Goal: Task Accomplishment & Management: Use online tool/utility

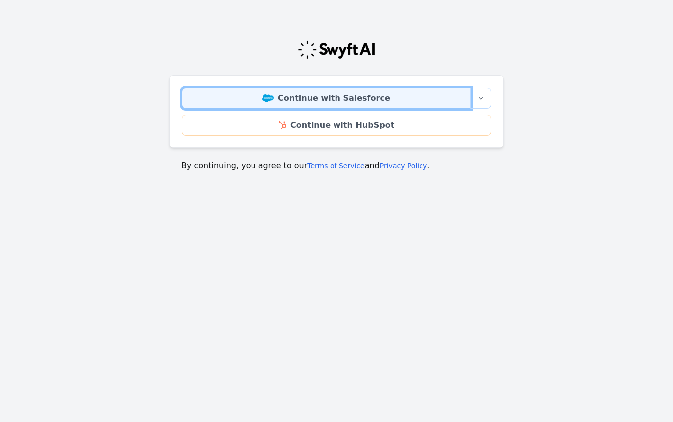
click at [373, 104] on link "Continue with Salesforce" at bounding box center [326, 98] width 289 height 21
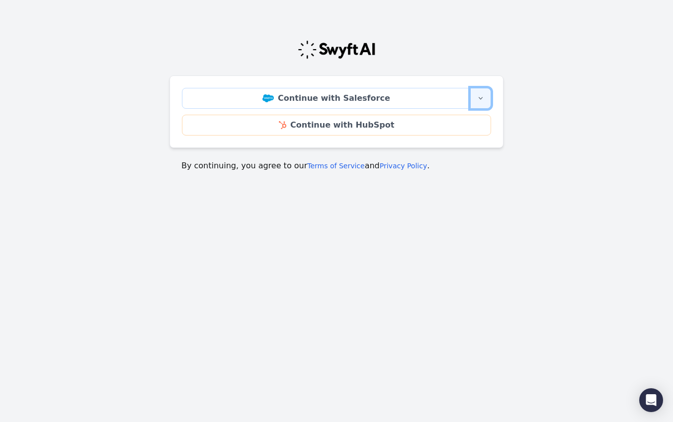
click at [478, 98] on icon "button" at bounding box center [480, 98] width 8 height 8
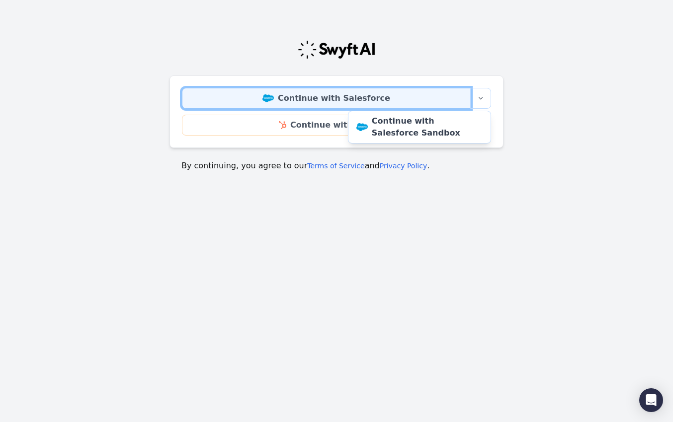
click at [334, 92] on link "Continue with Salesforce" at bounding box center [326, 98] width 289 height 21
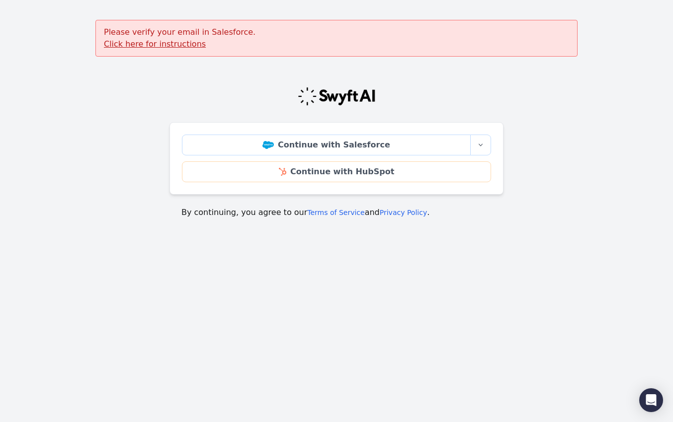
click at [149, 44] on u "Click here for instructions" at bounding box center [155, 43] width 102 height 9
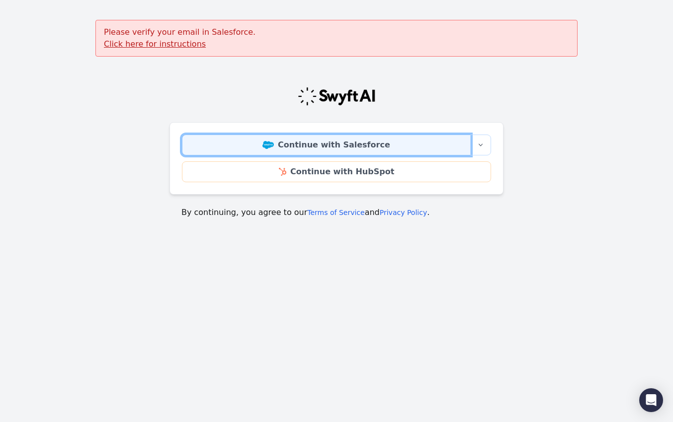
click at [339, 144] on link "Continue with Salesforce" at bounding box center [326, 145] width 289 height 21
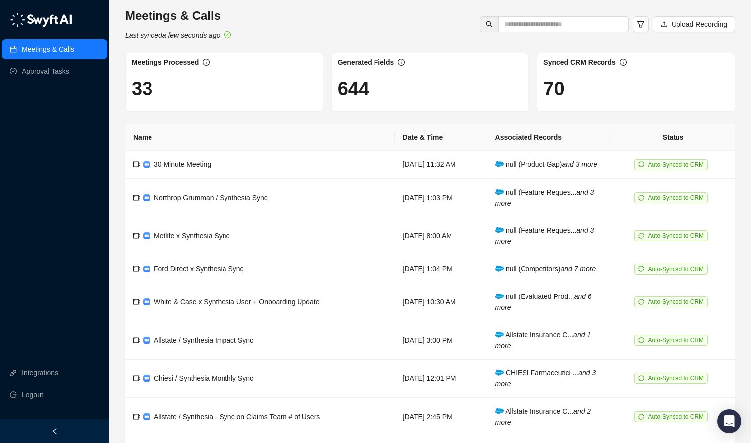
scroll to position [8, 0]
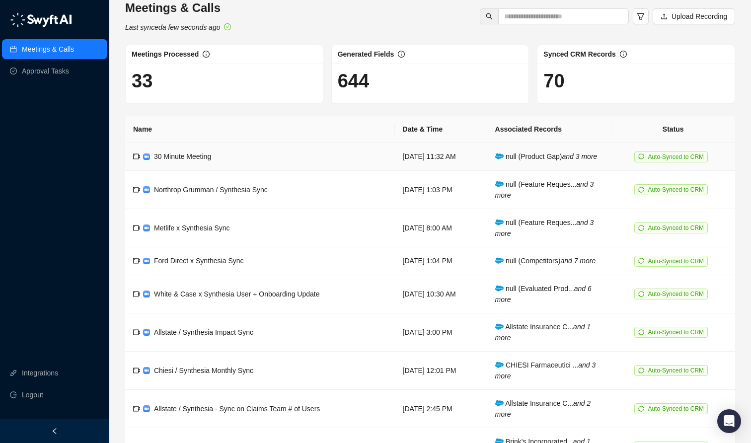
click at [254, 156] on td "30 Minute Meeting" at bounding box center [260, 157] width 270 height 28
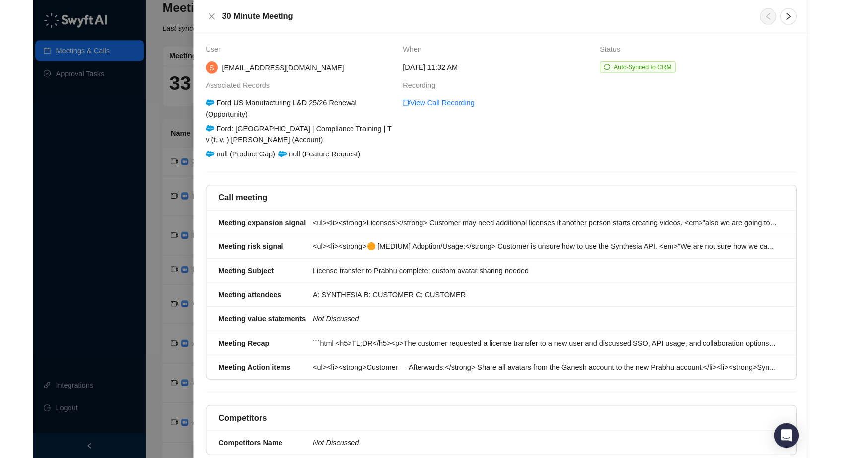
scroll to position [3, 0]
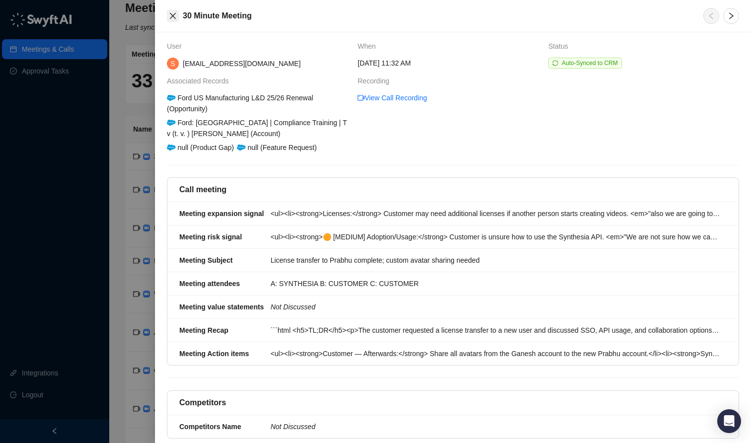
click at [169, 15] on icon "close" at bounding box center [173, 16] width 8 height 8
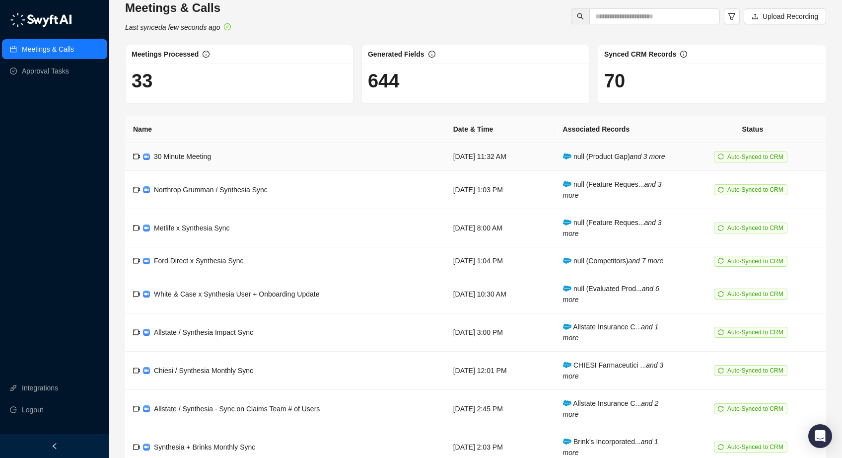
click at [261, 159] on td "30 Minute Meeting" at bounding box center [285, 157] width 320 height 28
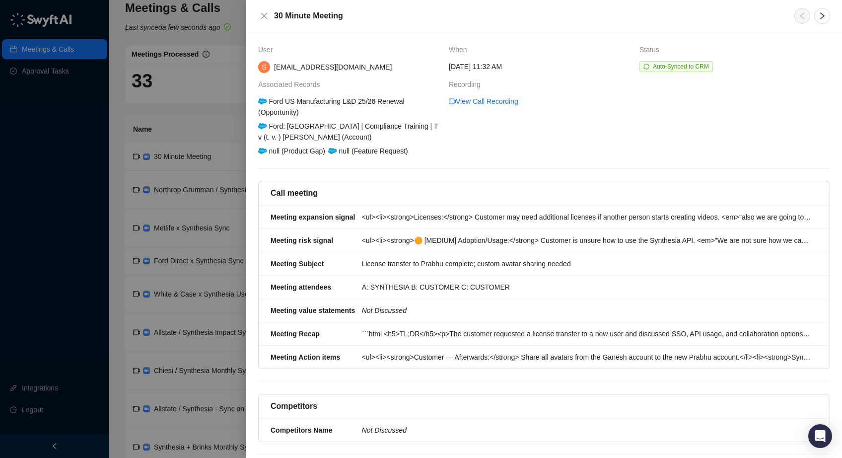
drag, startPoint x: 200, startPoint y: 99, endPoint x: 201, endPoint y: 111, distance: 12.5
click at [200, 99] on div at bounding box center [421, 229] width 842 height 458
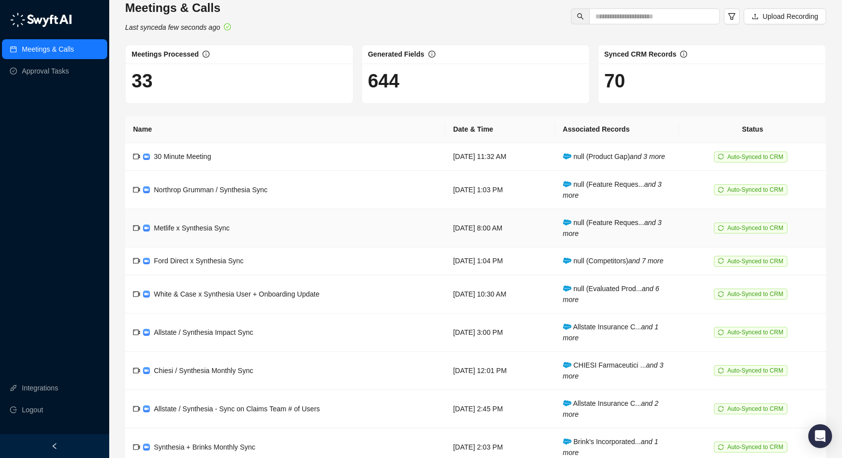
click at [447, 227] on td "[DATE] 8:00 AM" at bounding box center [501, 228] width 110 height 38
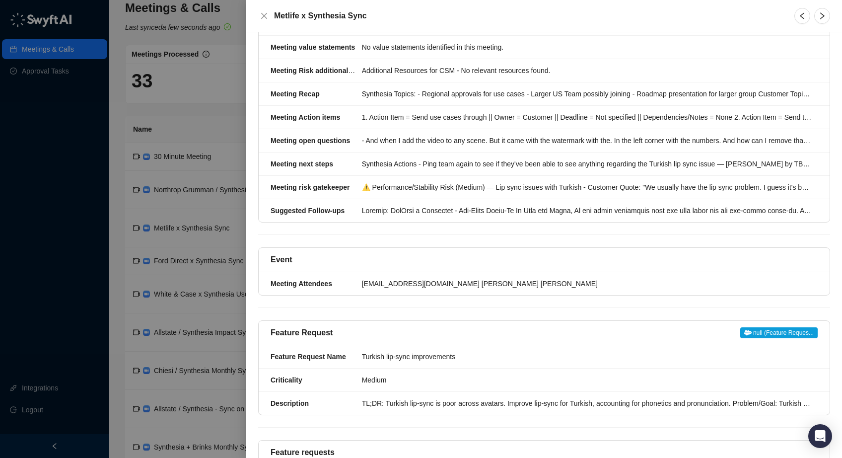
scroll to position [259, 0]
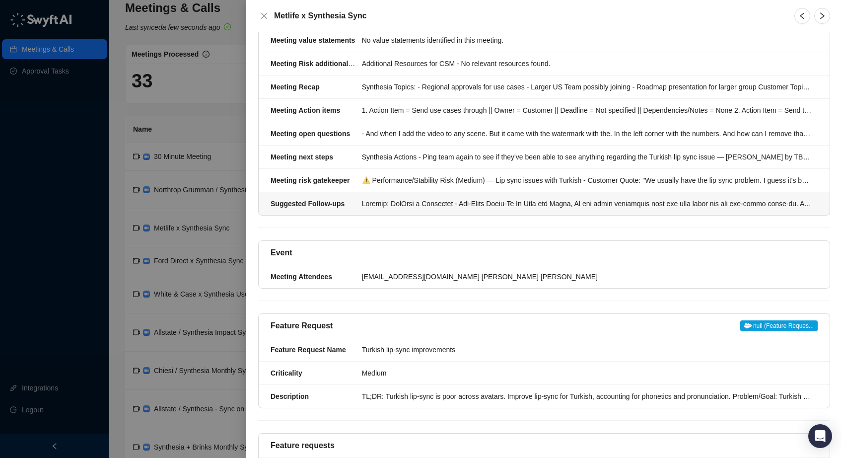
click at [487, 203] on div at bounding box center [587, 203] width 450 height 11
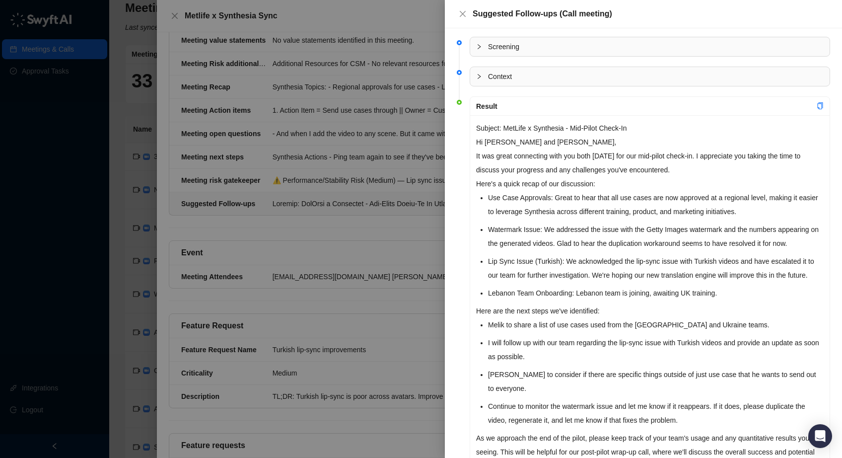
click at [119, 212] on div at bounding box center [421, 229] width 842 height 458
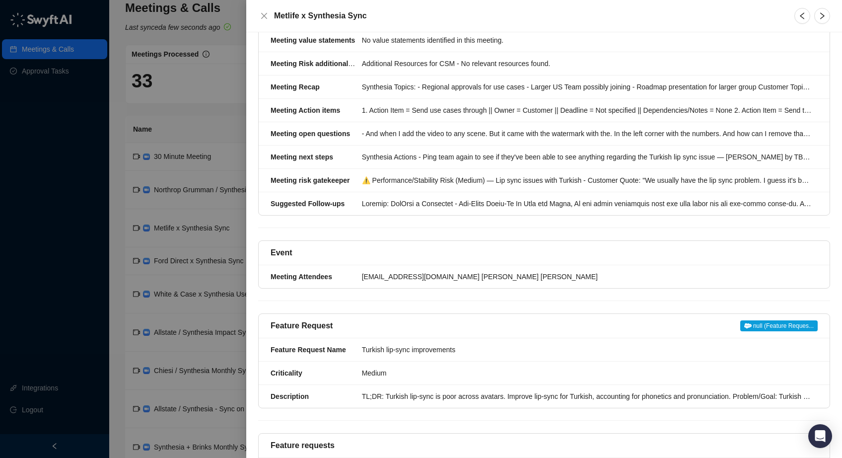
click at [227, 121] on div at bounding box center [421, 229] width 842 height 458
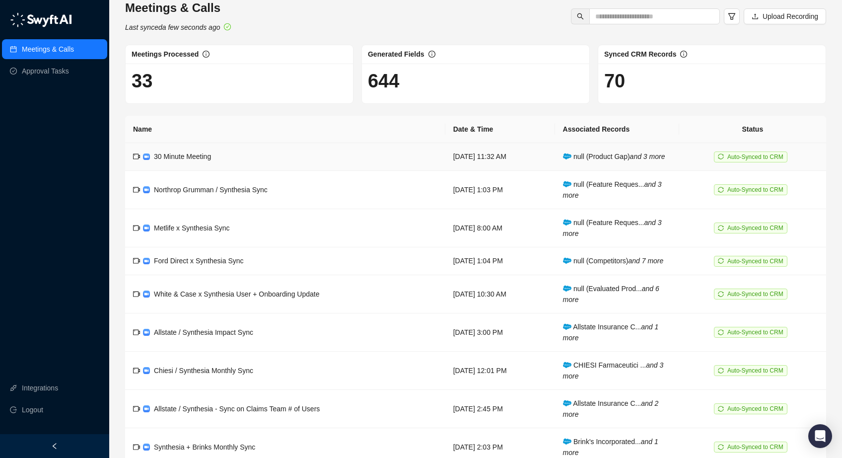
click at [476, 153] on td "[DATE] 11:32 AM" at bounding box center [501, 157] width 110 height 28
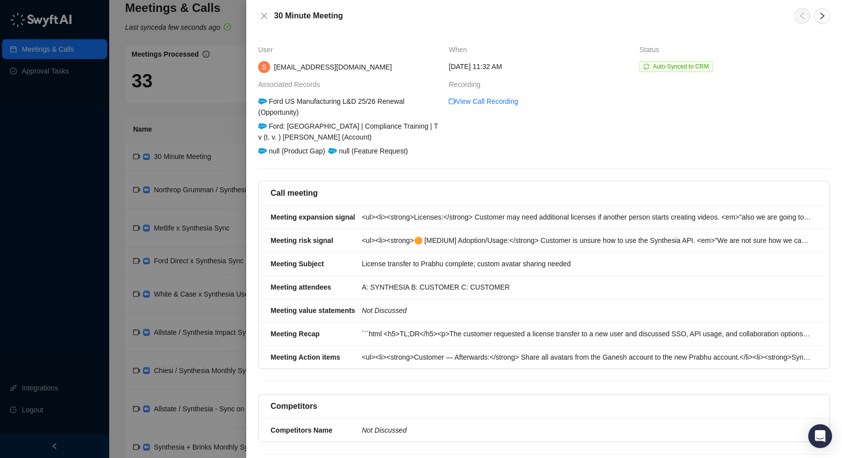
drag, startPoint x: 196, startPoint y: 179, endPoint x: 195, endPoint y: 188, distance: 9.0
click at [196, 179] on div at bounding box center [421, 229] width 842 height 458
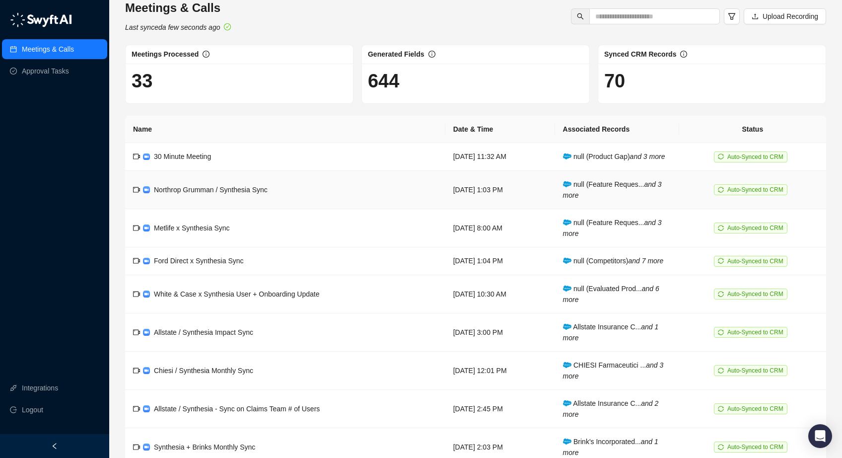
click at [198, 188] on span "Northrop Grumman / Synthesia Sync" at bounding box center [211, 190] width 114 height 8
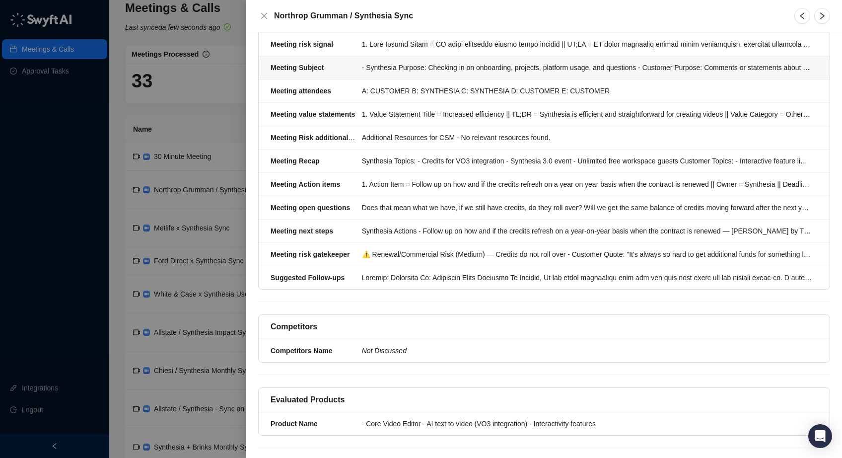
scroll to position [208, 0]
click at [331, 277] on strong "Suggested Follow-ups" at bounding box center [308, 277] width 74 height 8
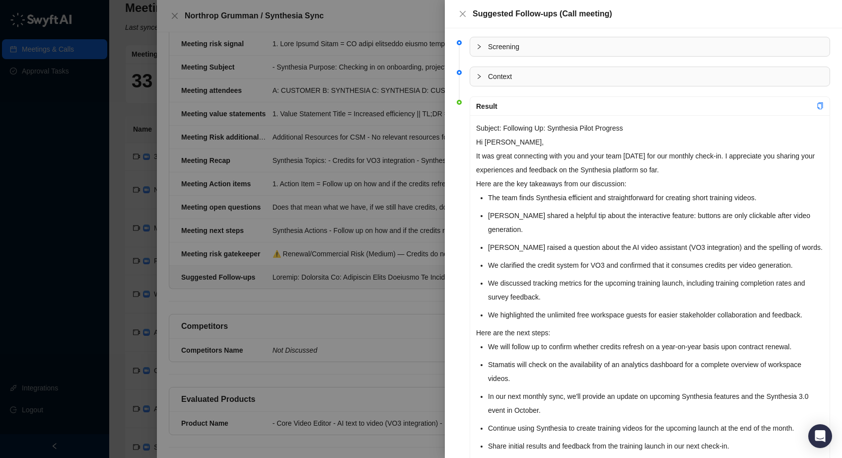
scroll to position [3, 0]
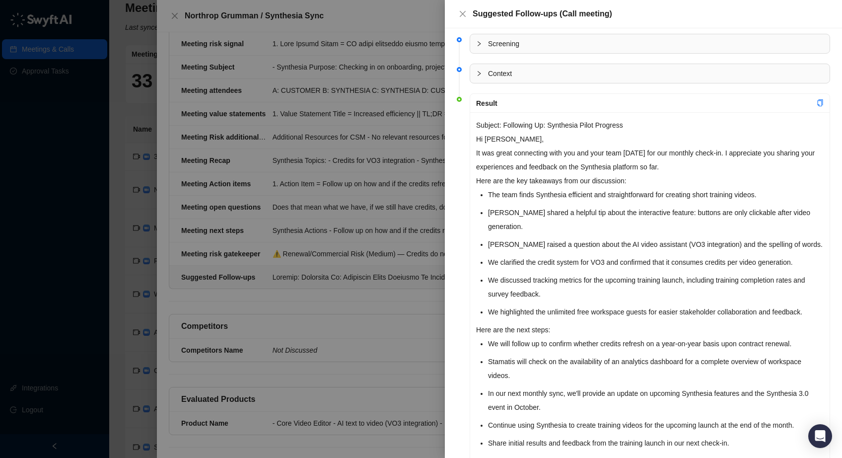
click at [111, 181] on div at bounding box center [421, 229] width 842 height 458
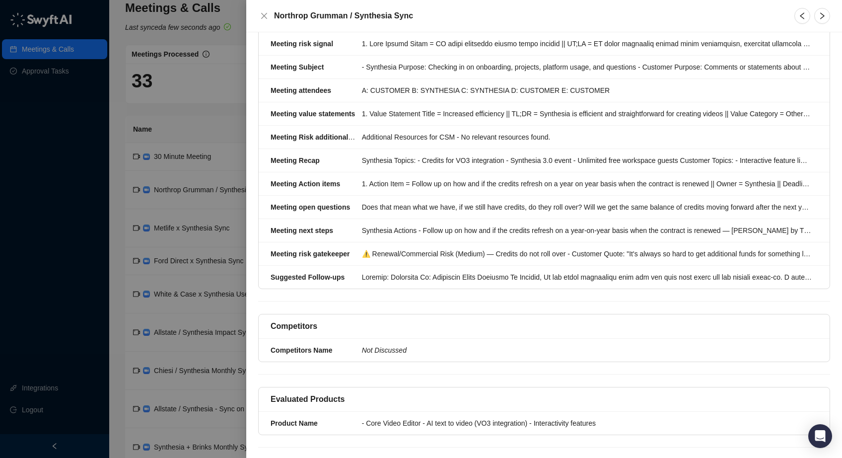
click at [214, 176] on div at bounding box center [421, 229] width 842 height 458
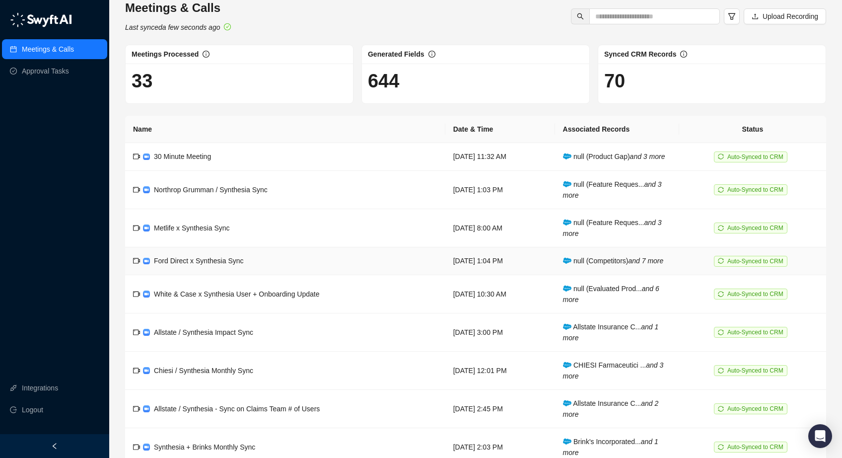
click at [191, 260] on span "Ford Direct x Synthesia Sync" at bounding box center [199, 261] width 90 height 8
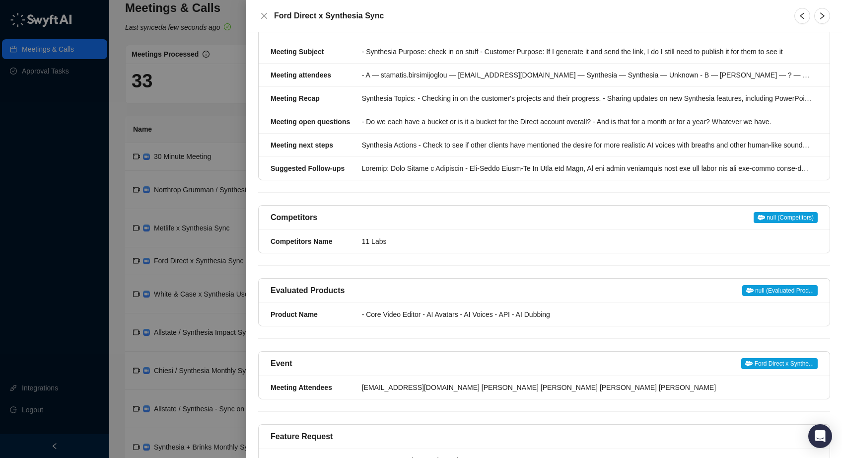
scroll to position [202, 0]
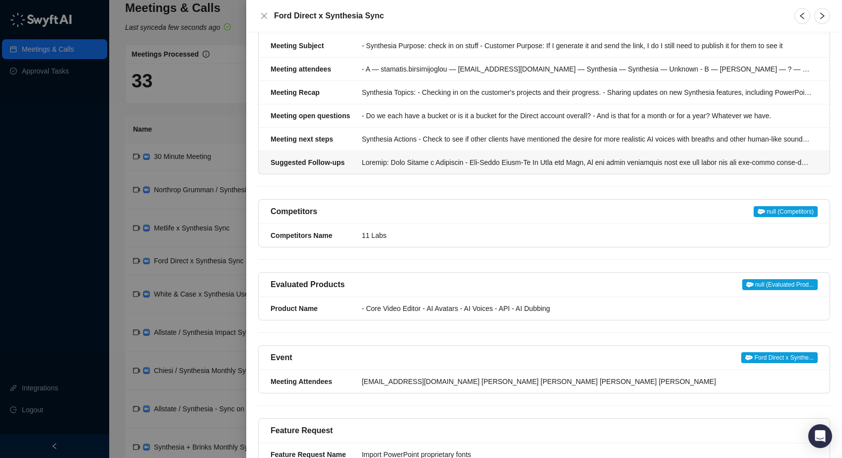
click at [328, 162] on strong "Suggested Follow-ups" at bounding box center [308, 162] width 74 height 8
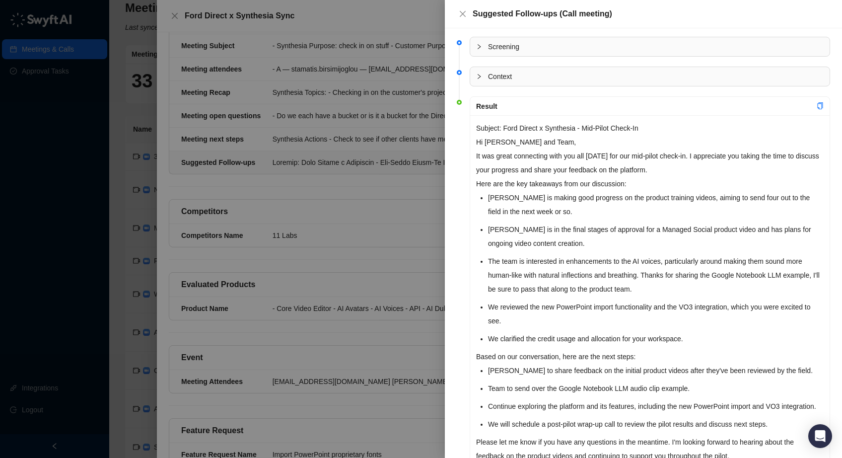
scroll to position [65, 0]
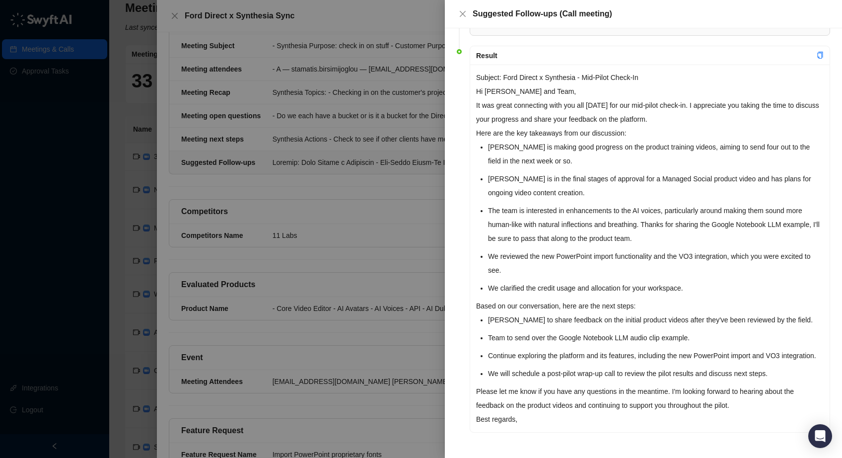
drag, startPoint x: 127, startPoint y: 257, endPoint x: 149, endPoint y: 253, distance: 22.2
click at [127, 257] on div at bounding box center [421, 229] width 842 height 458
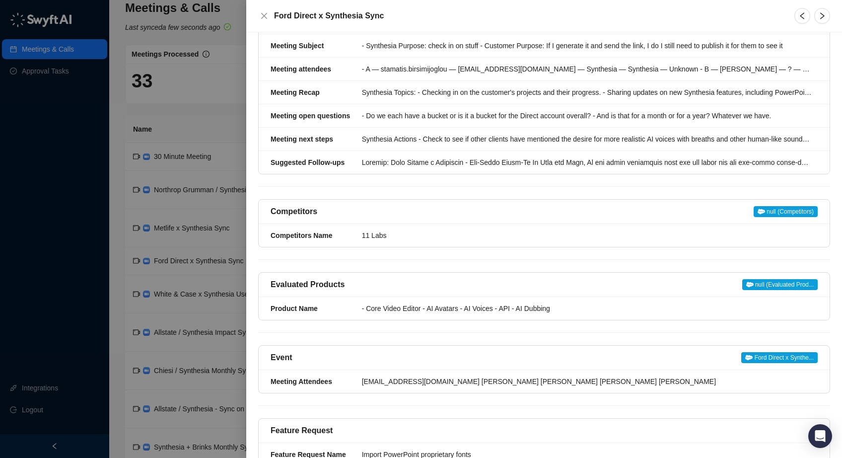
click at [222, 162] on div at bounding box center [421, 229] width 842 height 458
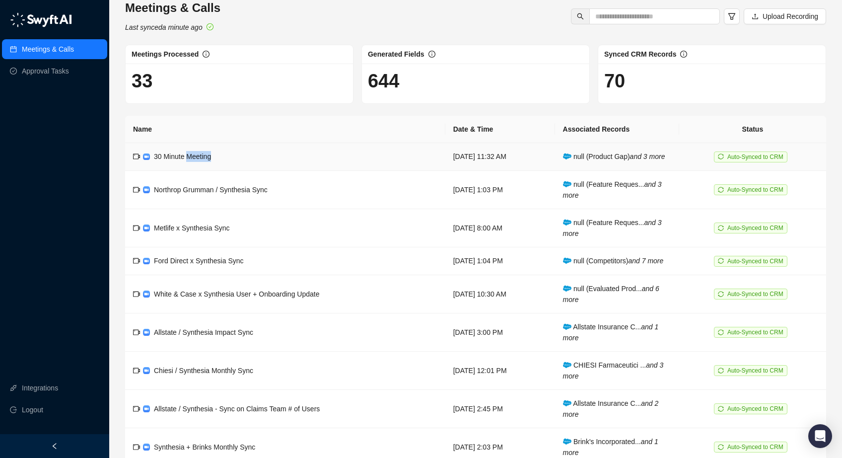
click at [209, 157] on span "30 Minute Meeting" at bounding box center [182, 156] width 57 height 8
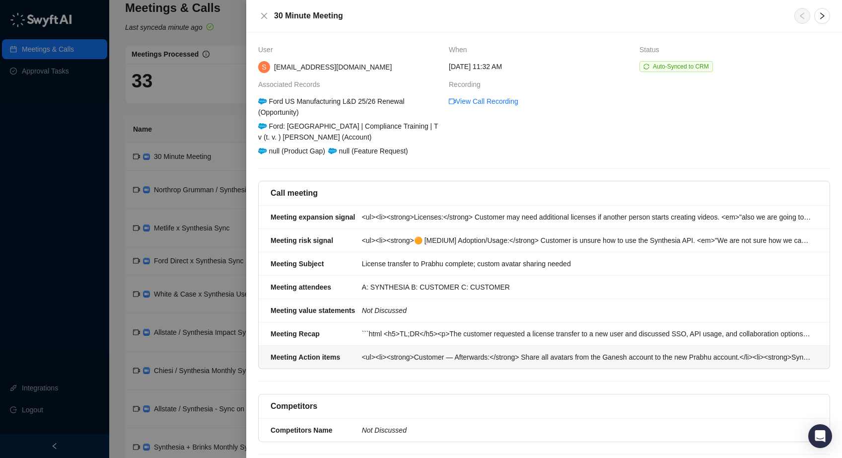
click at [407, 358] on div "<ul><li><strong>Customer — Afterwards:</strong> Share all avatars from the Gane…" at bounding box center [587, 357] width 450 height 11
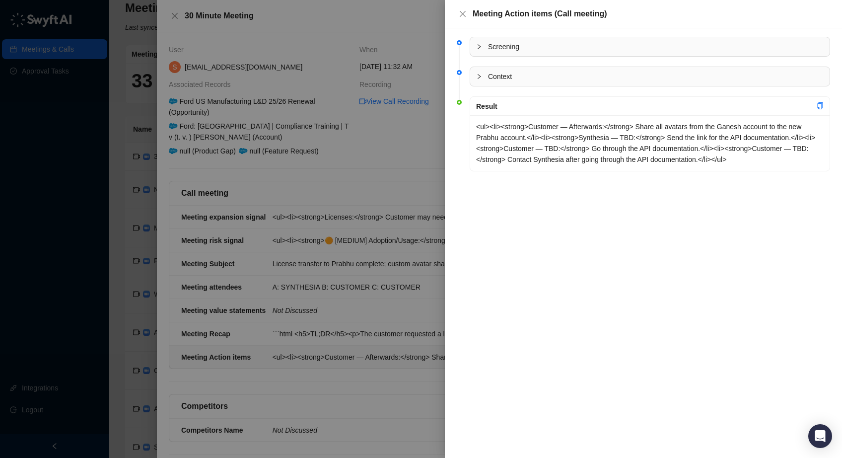
click at [283, 193] on div at bounding box center [421, 229] width 842 height 458
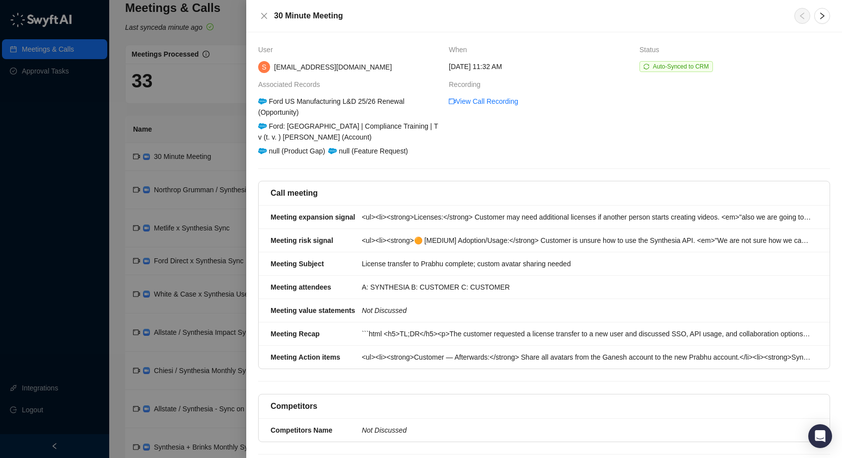
click at [182, 125] on div at bounding box center [421, 229] width 842 height 458
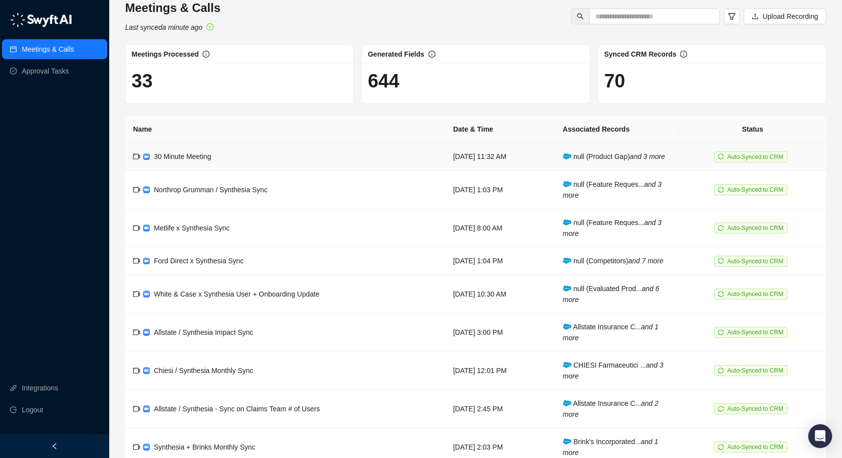
click at [253, 157] on td "30 Minute Meeting" at bounding box center [285, 157] width 320 height 28
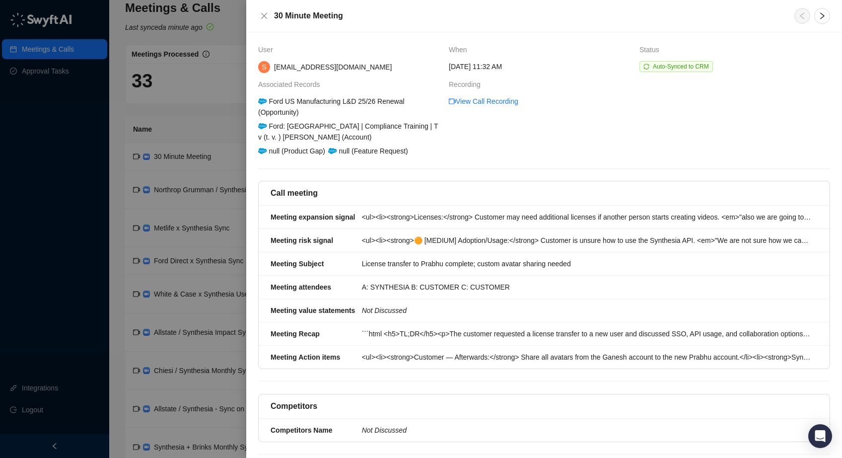
drag, startPoint x: 185, startPoint y: 119, endPoint x: 205, endPoint y: 120, distance: 19.9
click at [189, 118] on div at bounding box center [421, 229] width 842 height 458
